Goal: Transaction & Acquisition: Book appointment/travel/reservation

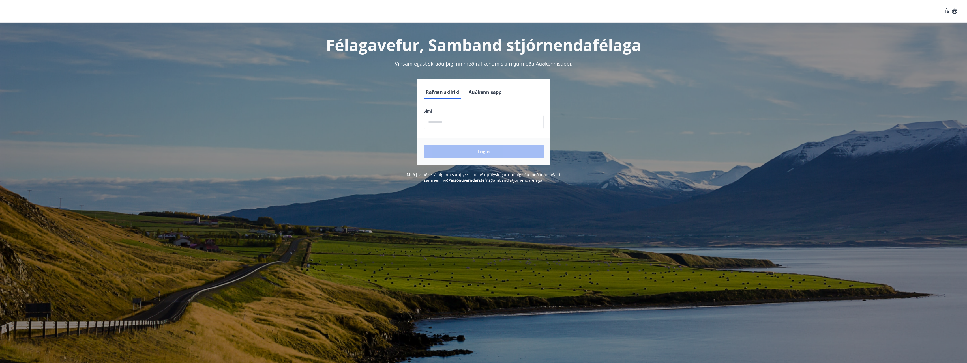
click at [448, 123] on input "phone" at bounding box center [484, 122] width 120 height 14
type input "********"
click at [472, 151] on button "Login" at bounding box center [484, 152] width 120 height 14
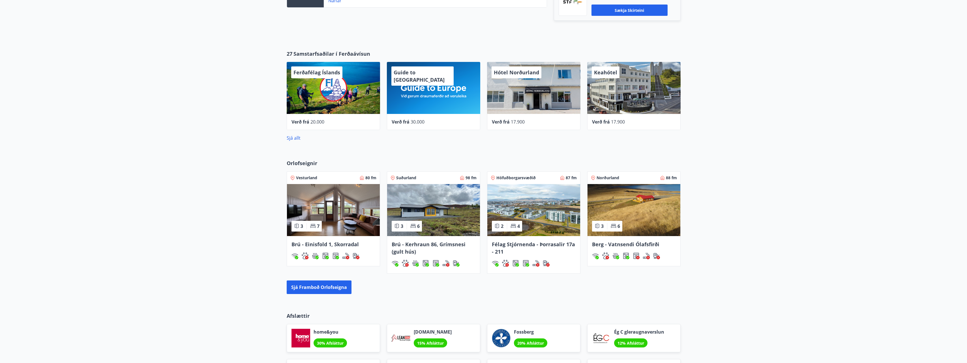
scroll to position [226, 0]
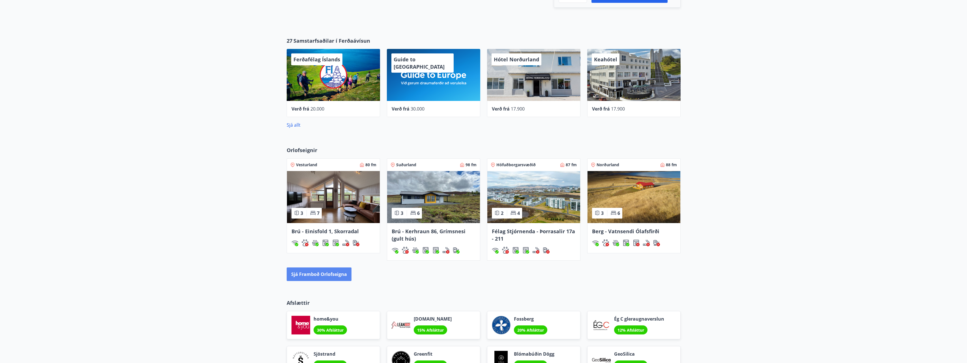
click at [316, 275] on button "Sjá framboð orlofseigna" at bounding box center [319, 275] width 65 height 14
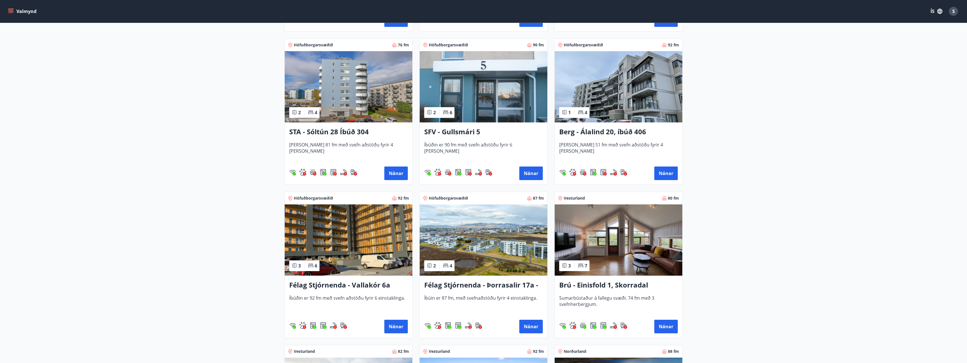
scroll to position [707, 0]
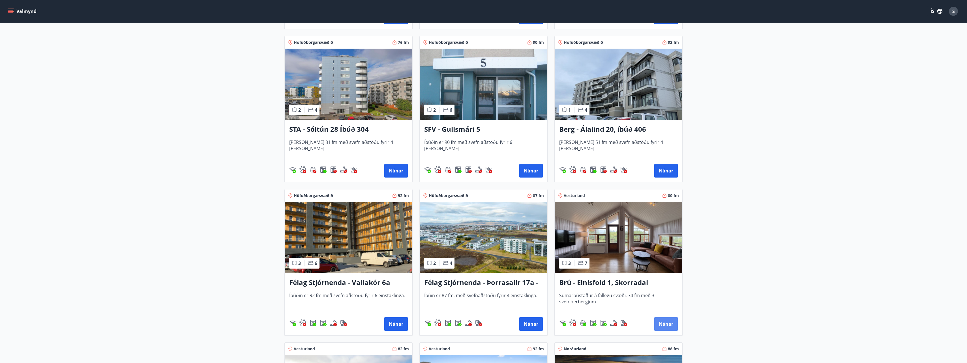
click at [667, 323] on button "Nánar" at bounding box center [665, 325] width 23 height 14
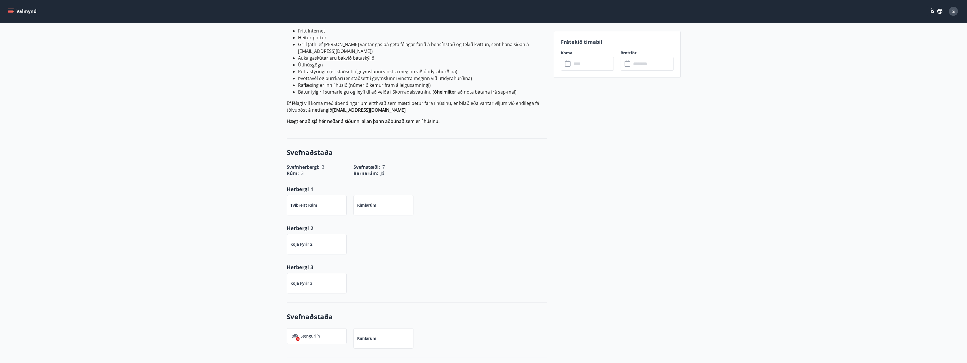
scroll to position [255, 0]
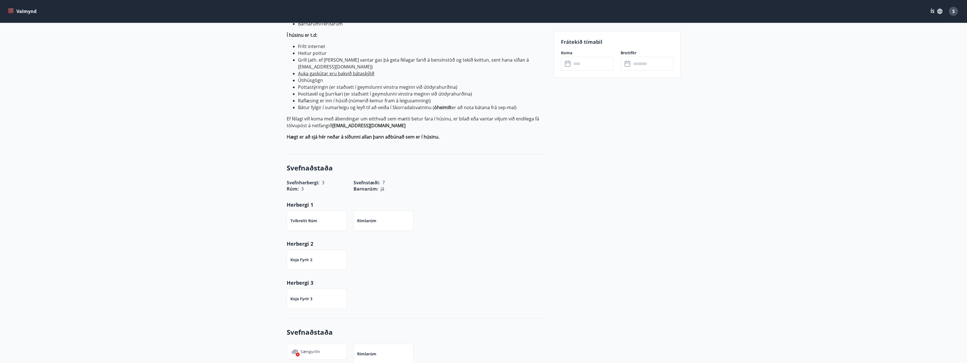
click at [568, 64] on icon at bounding box center [568, 64] width 7 height 7
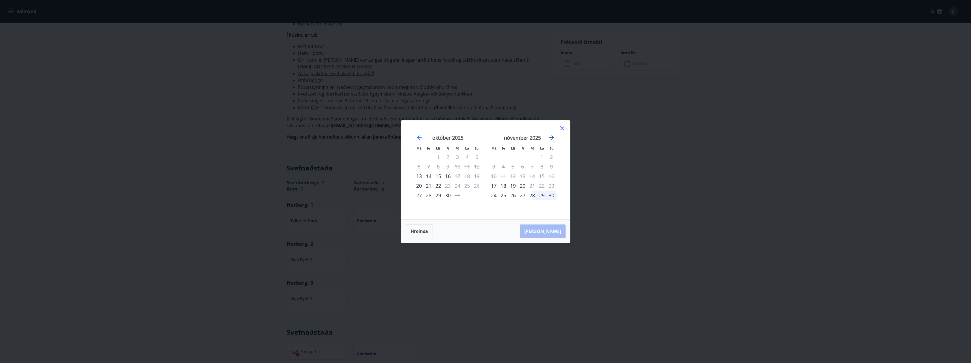
click at [552, 137] on icon "Move forward to switch to the next month." at bounding box center [551, 137] width 7 height 7
click at [553, 139] on icon "Move forward to switch to the next month." at bounding box center [552, 138] width 5 height 5
click at [552, 138] on icon "Move forward to switch to the next month." at bounding box center [551, 137] width 7 height 7
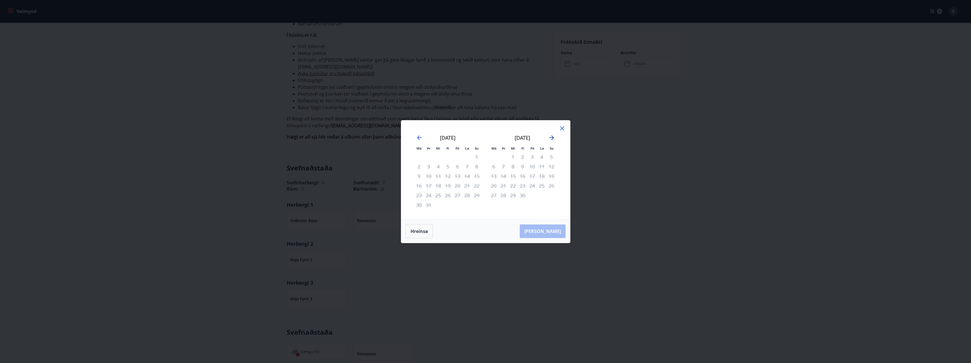
click at [552, 138] on icon "Move forward to switch to the next month." at bounding box center [551, 137] width 7 height 7
click at [417, 137] on icon "Move backward to switch to the previous month." at bounding box center [419, 137] width 7 height 7
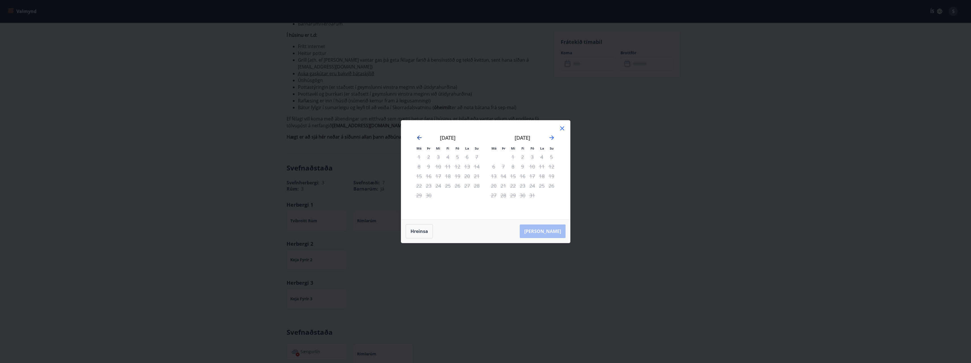
click at [417, 137] on icon "Move backward to switch to the previous month." at bounding box center [419, 137] width 7 height 7
click at [421, 138] on icon "Move backward to switch to the previous month." at bounding box center [419, 137] width 7 height 7
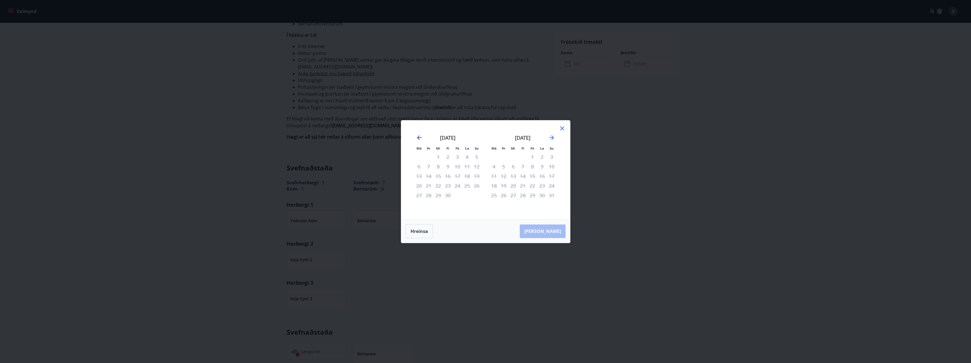
click at [419, 138] on icon "Move backward to switch to the previous month." at bounding box center [419, 137] width 7 height 7
click at [418, 137] on icon "Move backward to switch to the previous month." at bounding box center [419, 138] width 5 height 5
click at [421, 138] on icon "Move backward to switch to the previous month." at bounding box center [419, 138] width 5 height 5
click at [419, 138] on icon "Move backward to switch to the previous month." at bounding box center [419, 138] width 5 height 5
click at [561, 128] on icon at bounding box center [562, 128] width 7 height 7
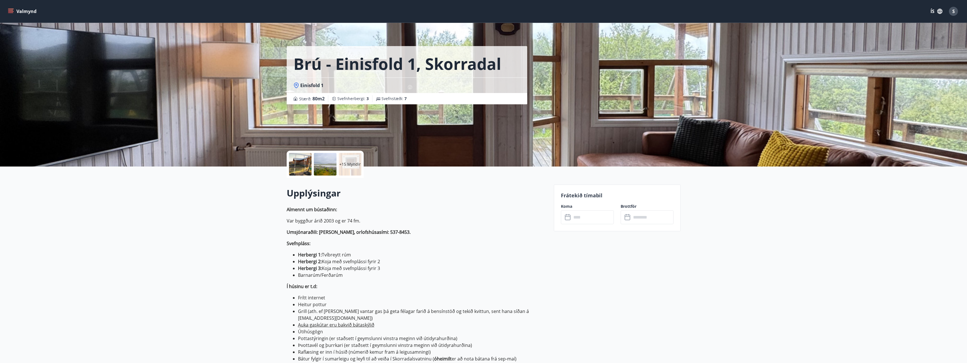
scroll to position [0, 0]
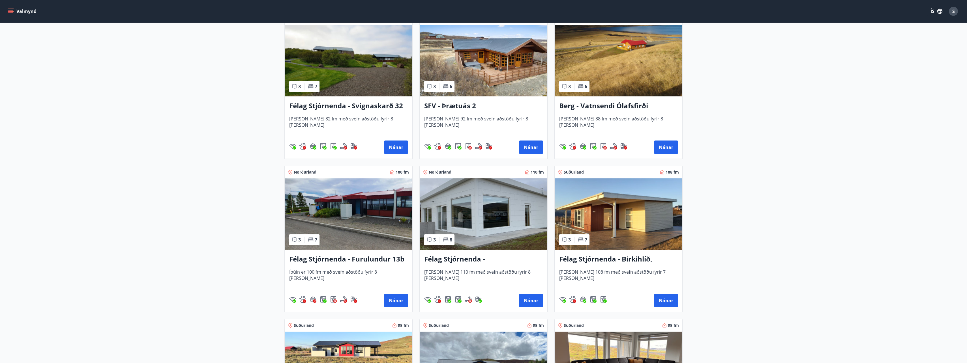
scroll to position [1047, 0]
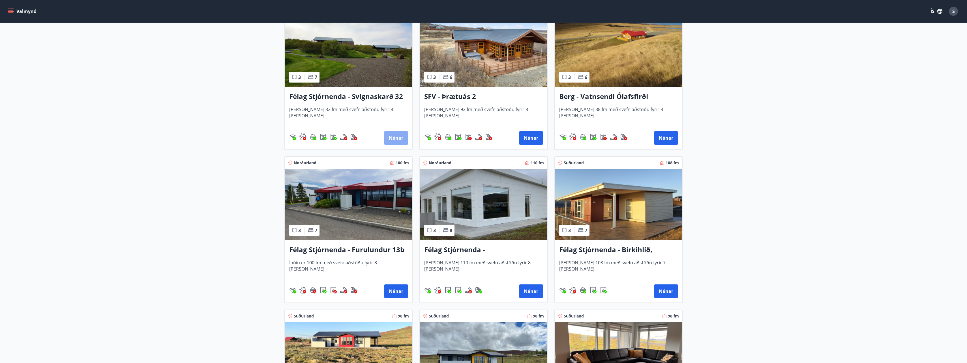
click at [397, 138] on button "Nánar" at bounding box center [395, 138] width 23 height 14
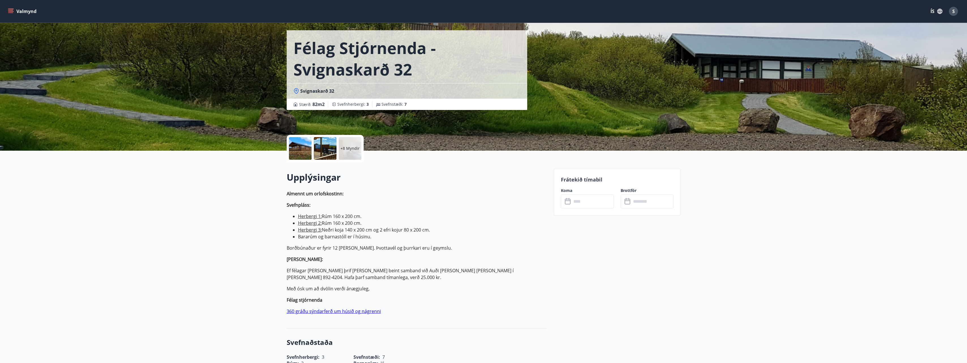
scroll to position [28, 0]
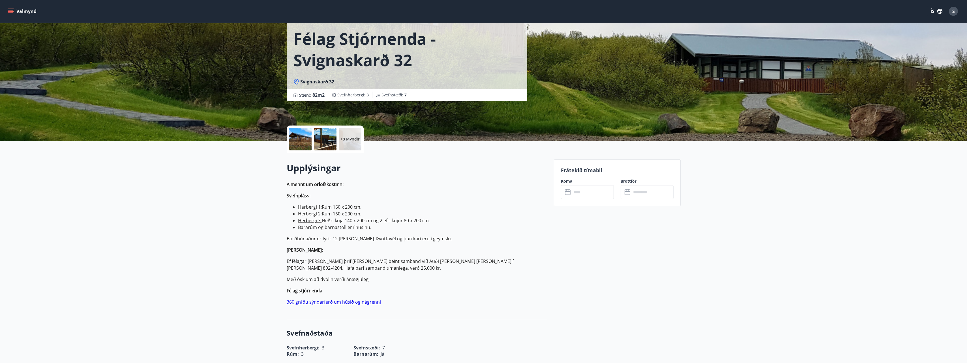
click at [568, 194] on icon at bounding box center [568, 192] width 7 height 7
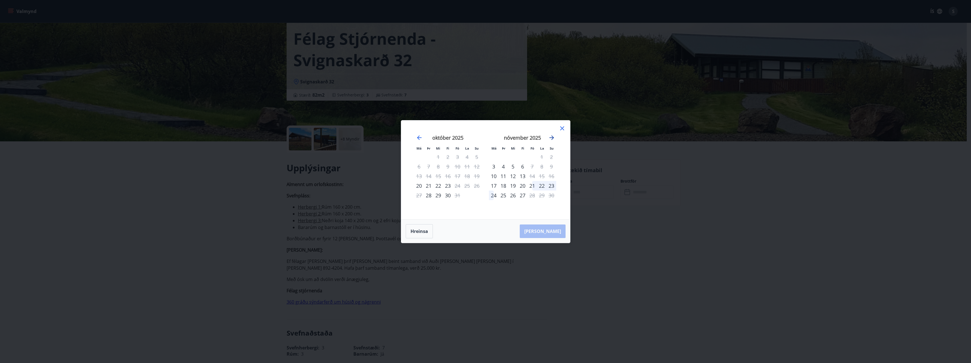
click at [552, 137] on icon "Move forward to switch to the next month." at bounding box center [551, 137] width 7 height 7
click at [552, 139] on icon "Move forward to switch to the next month." at bounding box center [551, 137] width 7 height 7
click at [553, 138] on icon "Move forward to switch to the next month." at bounding box center [552, 138] width 5 height 5
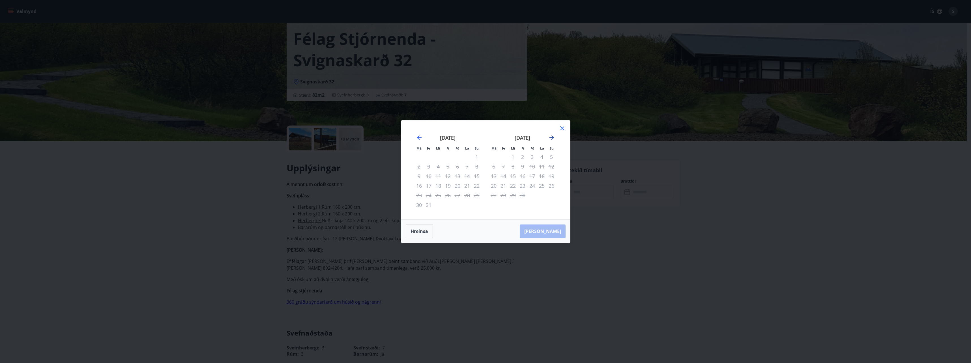
click at [553, 138] on icon "Move forward to switch to the next month." at bounding box center [552, 138] width 5 height 5
click at [562, 130] on icon at bounding box center [562, 128] width 7 height 7
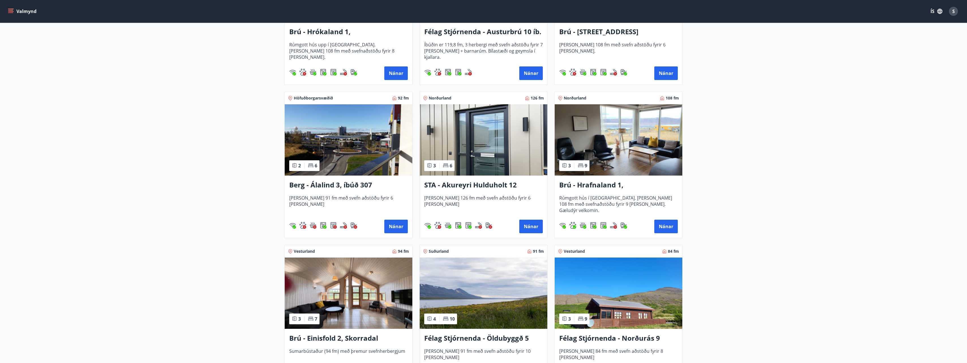
scroll to position [226, 0]
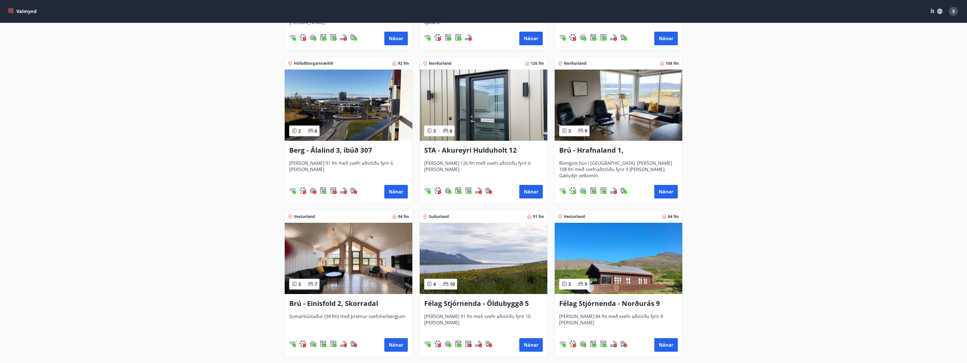
click at [623, 285] on img at bounding box center [619, 258] width 128 height 71
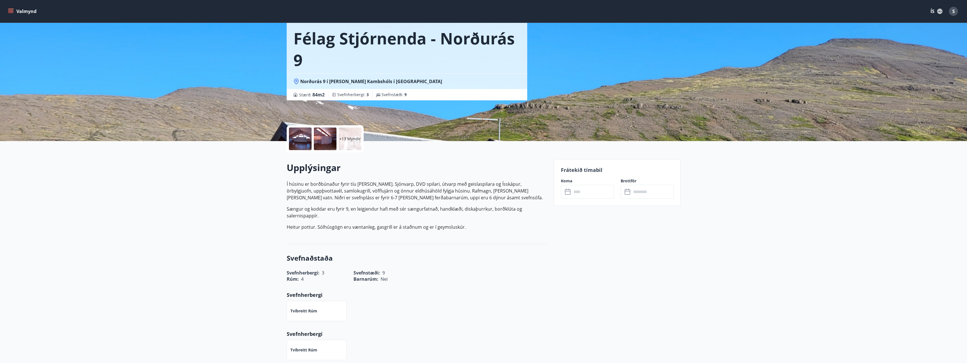
scroll to position [25, 0]
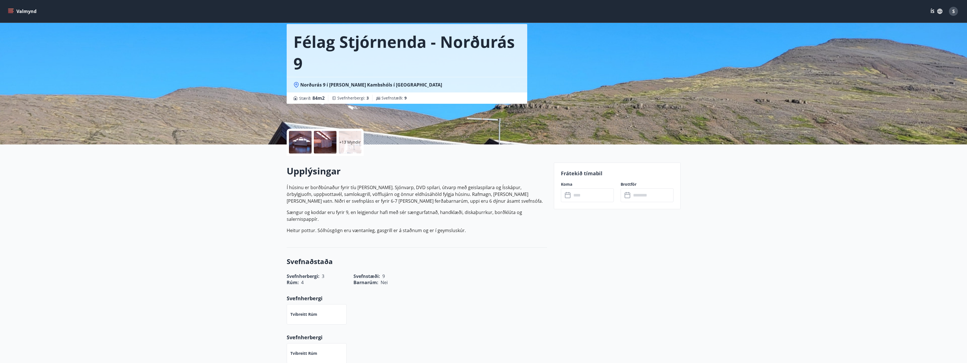
click at [567, 196] on icon at bounding box center [568, 195] width 7 height 7
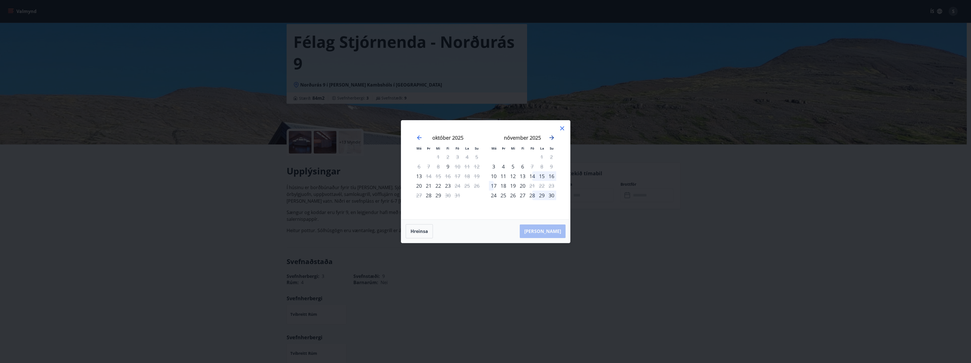
click at [552, 138] on icon "Move forward to switch to the next month." at bounding box center [551, 137] width 7 height 7
click at [549, 138] on icon "Move forward to switch to the next month." at bounding box center [551, 137] width 7 height 7
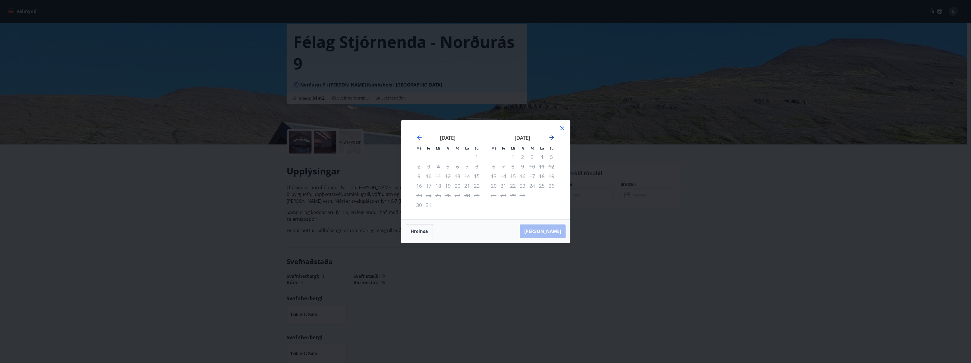
click at [549, 138] on icon "Move forward to switch to the next month." at bounding box center [551, 137] width 7 height 7
click at [418, 136] on icon "Move backward to switch to the previous month." at bounding box center [419, 137] width 7 height 7
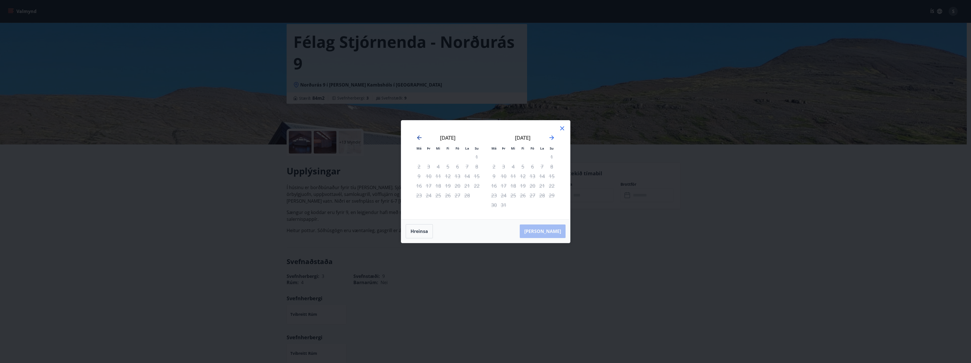
click at [418, 136] on icon "Move backward to switch to the previous month." at bounding box center [419, 137] width 7 height 7
click at [562, 128] on icon at bounding box center [562, 128] width 7 height 7
